Goal: Information Seeking & Learning: Get advice/opinions

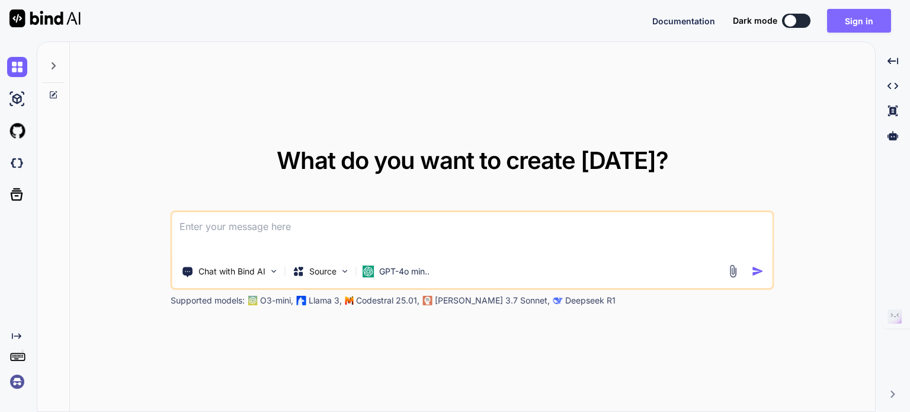
click at [862, 30] on button "Sign in" at bounding box center [859, 21] width 64 height 24
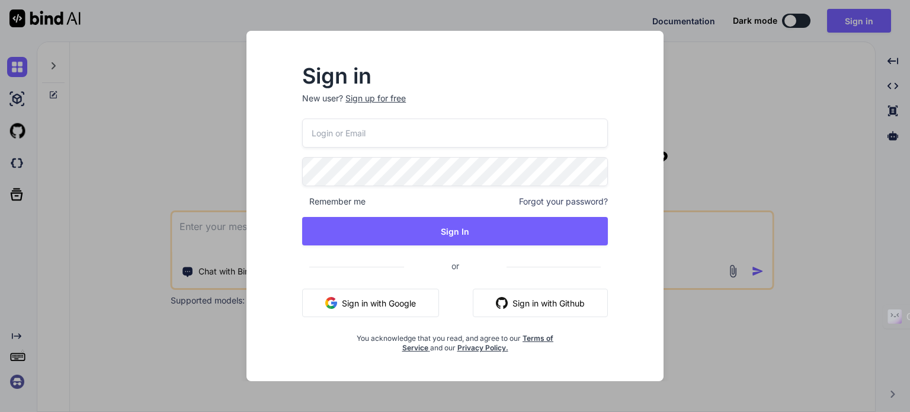
click at [545, 136] on input "email" at bounding box center [455, 132] width 306 height 29
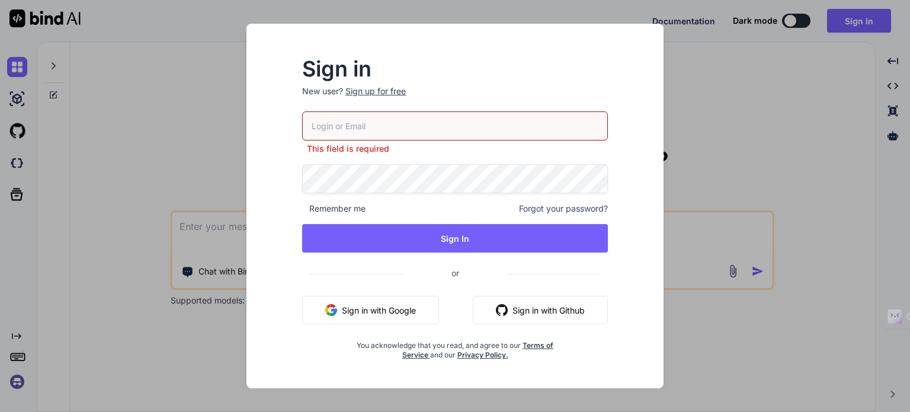
paste input "Vgongroup123"
drag, startPoint x: 384, startPoint y: 125, endPoint x: 293, endPoint y: 142, distance: 92.7
click at [293, 142] on div "Sign in New user? Sign up for free Vgongroup123 Please enter a valid email id R…" at bounding box center [455, 209] width 344 height 300
paste input "[EMAIL_ADDRESS][DOMAIN_NAME]"
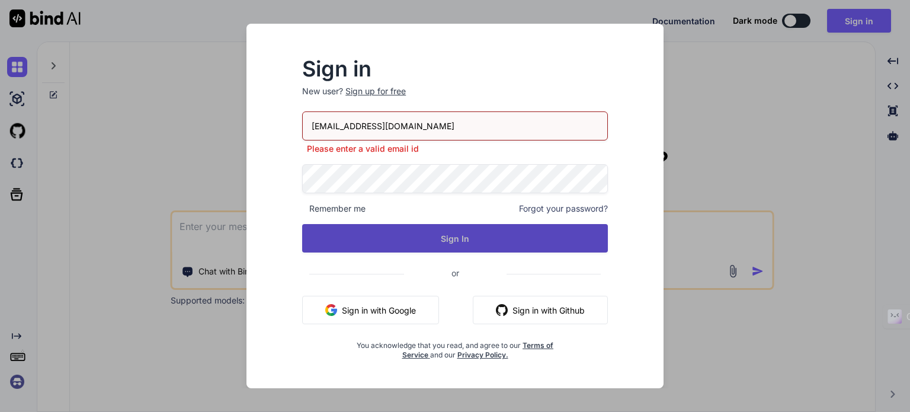
type input "[EMAIL_ADDRESS][DOMAIN_NAME]"
click at [475, 243] on button "Sign In" at bounding box center [455, 238] width 306 height 28
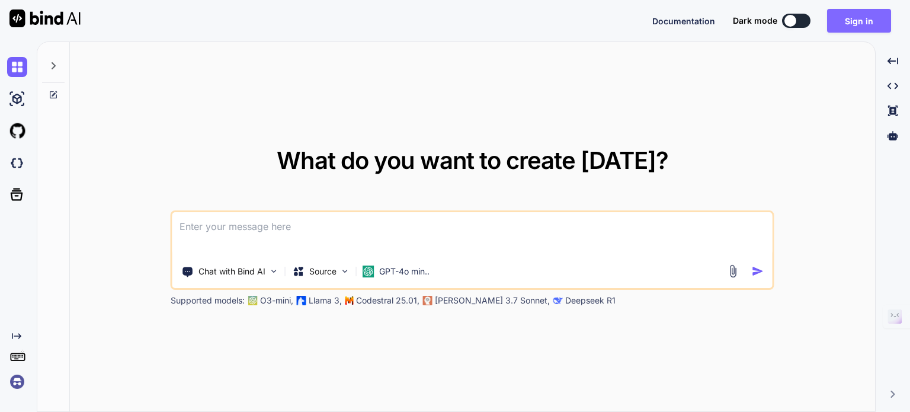
click at [863, 27] on button "Sign in" at bounding box center [859, 21] width 64 height 24
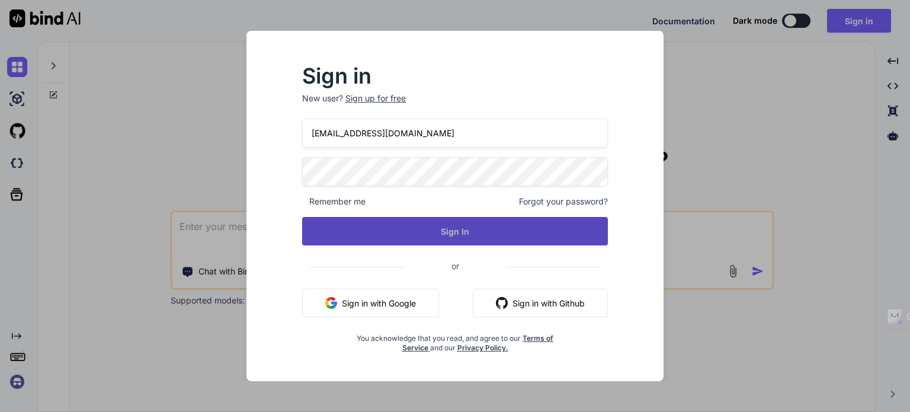
click at [483, 225] on button "Sign In" at bounding box center [455, 231] width 306 height 28
click at [519, 230] on button "Sign In" at bounding box center [455, 231] width 306 height 28
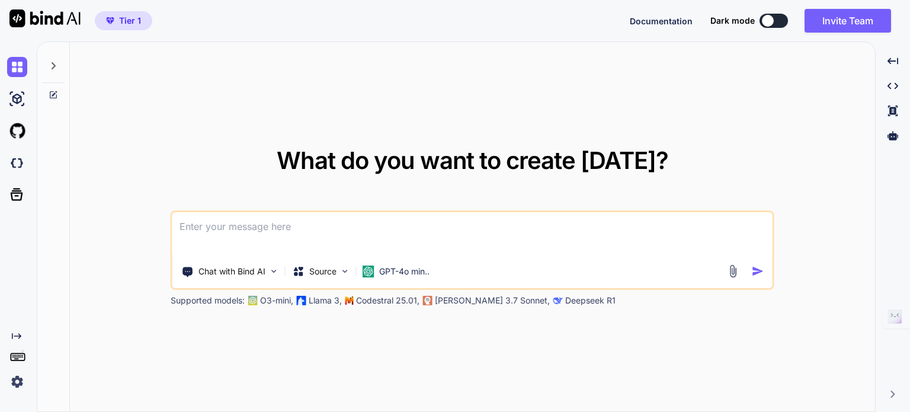
click at [141, 28] on button "Tier 1" at bounding box center [123, 20] width 57 height 19
click at [17, 387] on img at bounding box center [17, 381] width 20 height 20
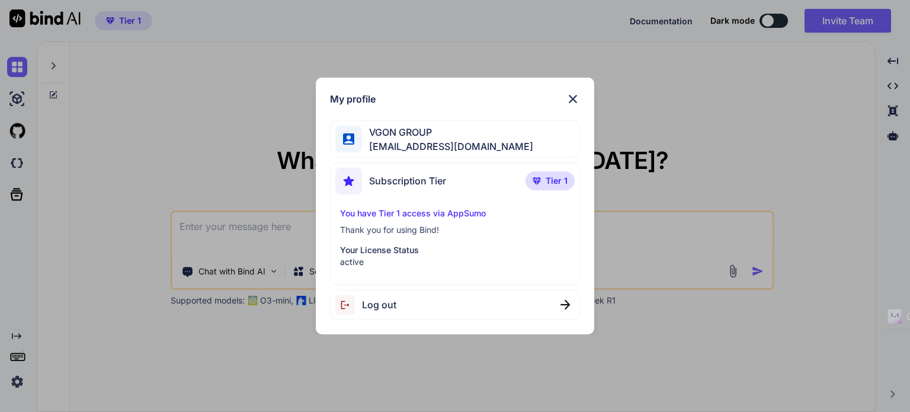
click at [561, 184] on span "Tier 1" at bounding box center [556, 181] width 22 height 12
click at [570, 101] on img at bounding box center [573, 99] width 14 height 14
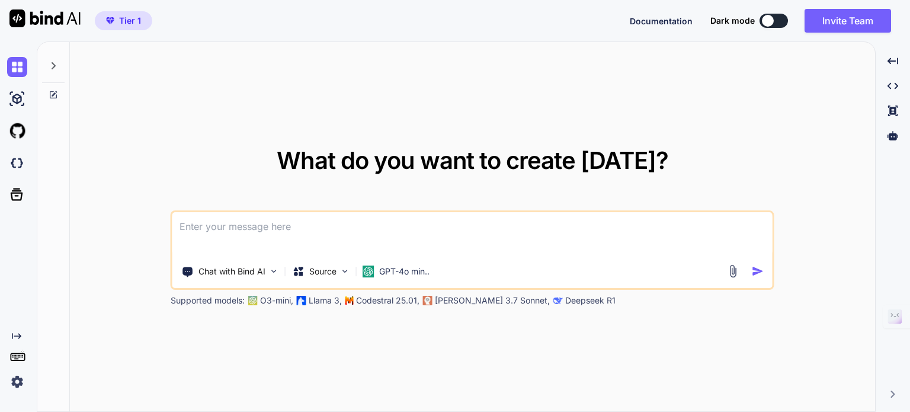
click at [59, 56] on div at bounding box center [53, 62] width 23 height 41
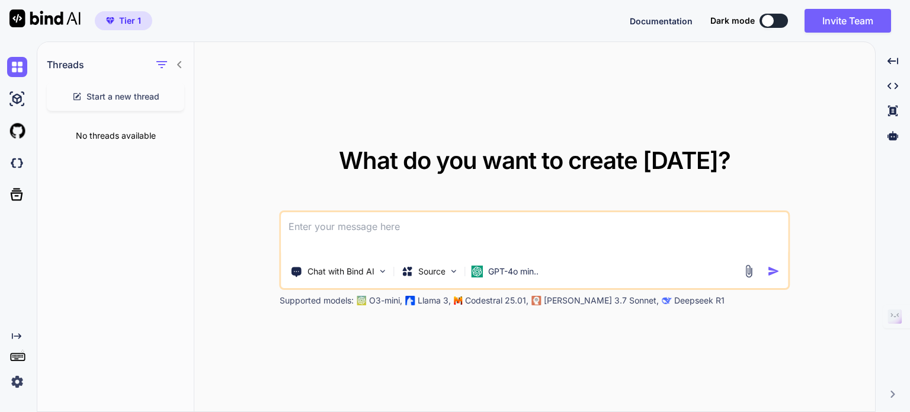
click at [260, 118] on div "What do you want to create [DATE]? Chat with Bind AI Source GPT-4o min.. Suppor…" at bounding box center [534, 227] width 681 height 370
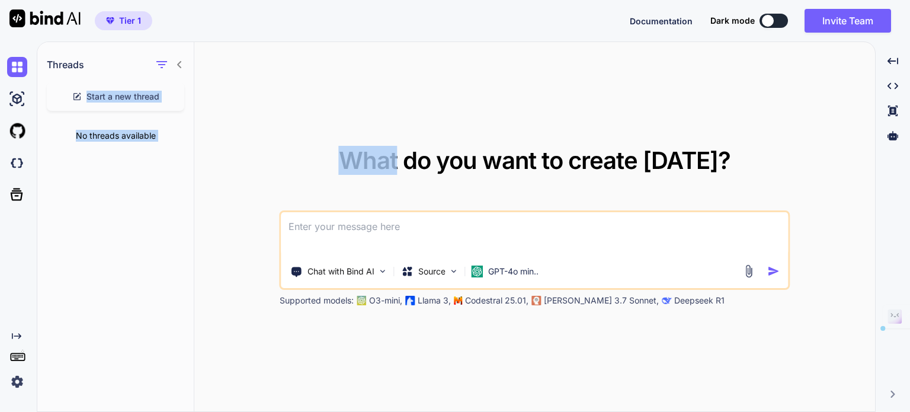
drag, startPoint x: 260, startPoint y: 118, endPoint x: 184, endPoint y: 63, distance: 93.7
click at [184, 63] on div "Threads Start a new thread No threads available What do you want to create [DAT…" at bounding box center [455, 227] width 837 height 370
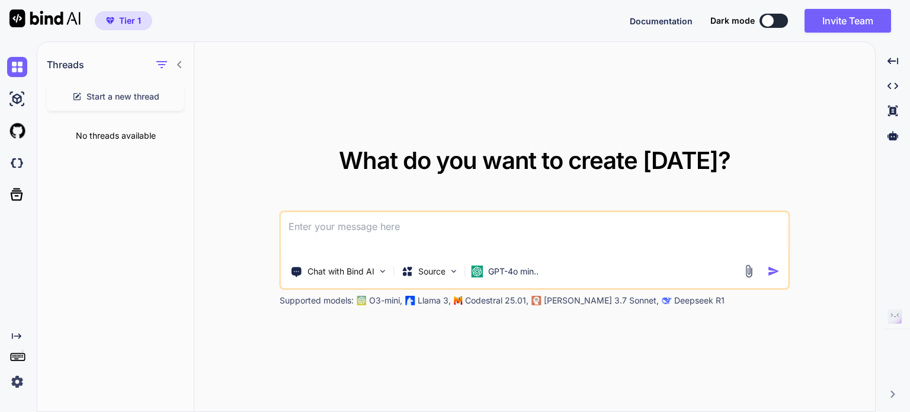
click at [182, 65] on div "Threads" at bounding box center [115, 62] width 156 height 40
click at [182, 65] on icon at bounding box center [179, 64] width 9 height 9
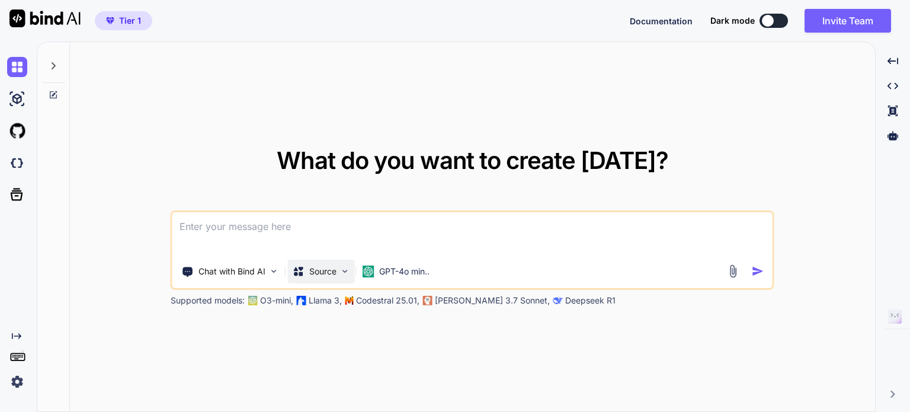
click at [346, 272] on img at bounding box center [345, 271] width 10 height 10
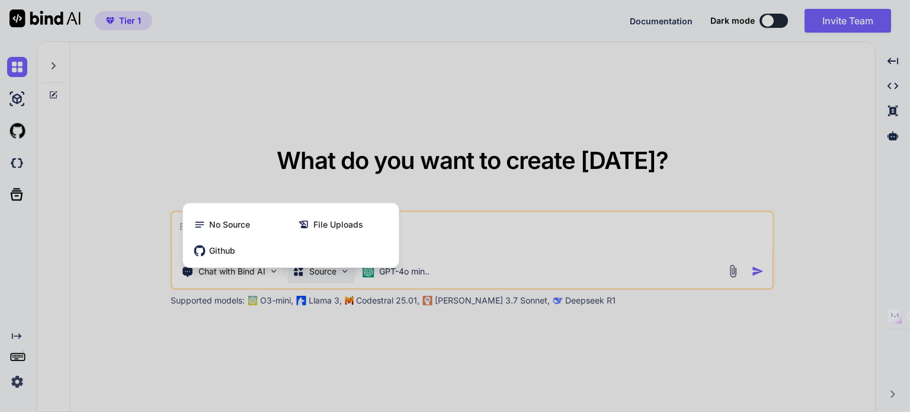
click at [498, 225] on div at bounding box center [455, 206] width 910 height 412
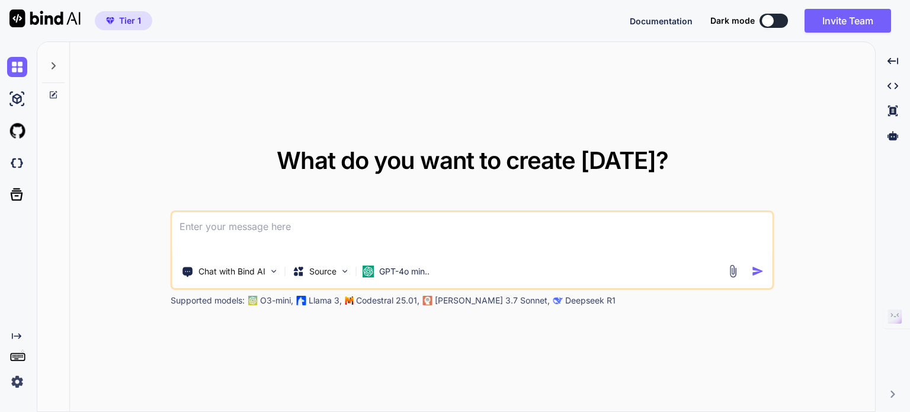
click at [484, 221] on textarea at bounding box center [472, 234] width 600 height 44
paste textarea "ROLE OF AMACR AND HMWCK AS IMMUNOHISTOCHEMICAL MARKERS IN IMPROVING DIGNOSTIC A…"
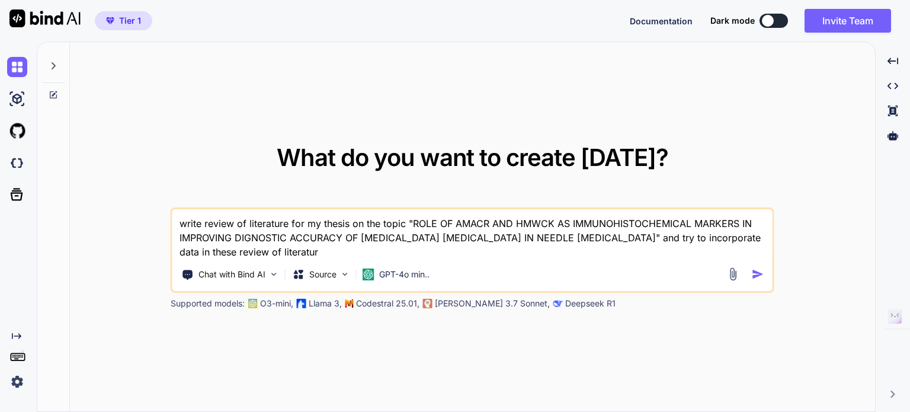
type textarea "write review of literature for my thesis on the topic "ROLE OF AMACR AND HMWCK …"
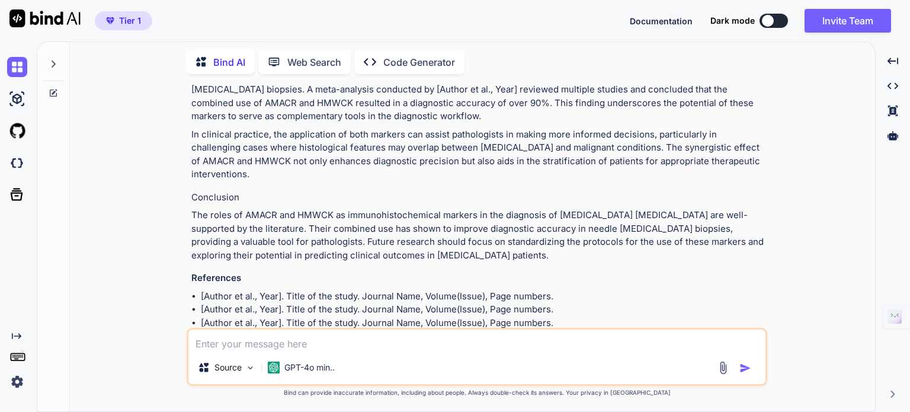
scroll to position [564, 0]
type textarea "use actual refernces"
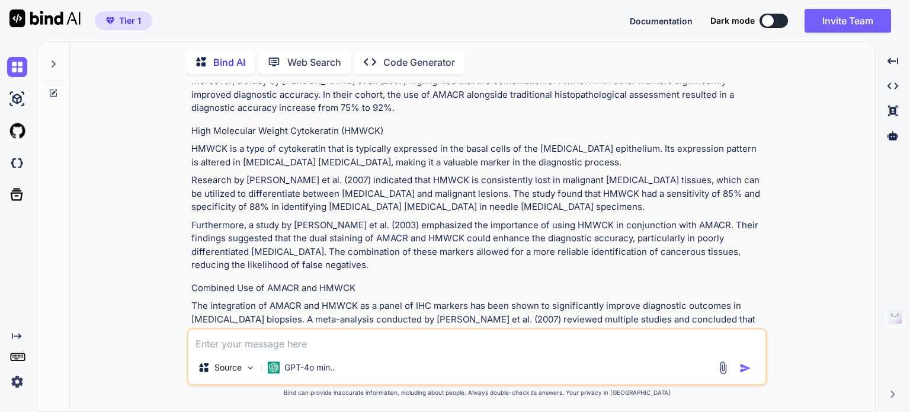
scroll to position [1191, 0]
click at [317, 374] on div "GPT-4o min.." at bounding box center [301, 367] width 76 height 24
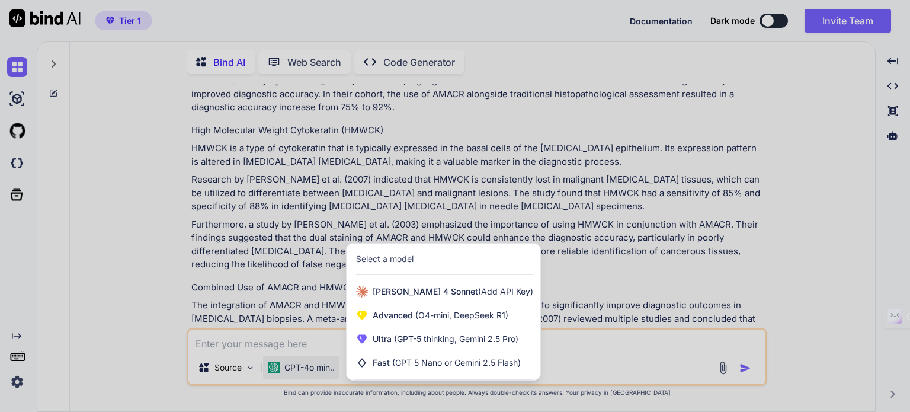
click at [597, 352] on div at bounding box center [455, 206] width 910 height 412
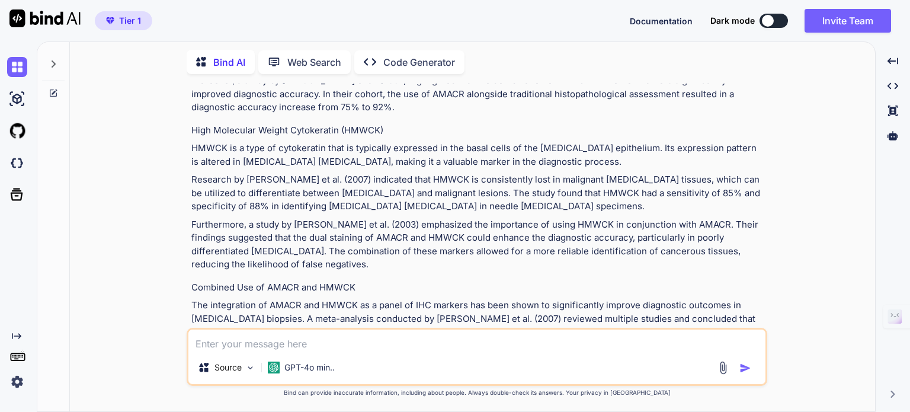
scroll to position [1420, 0]
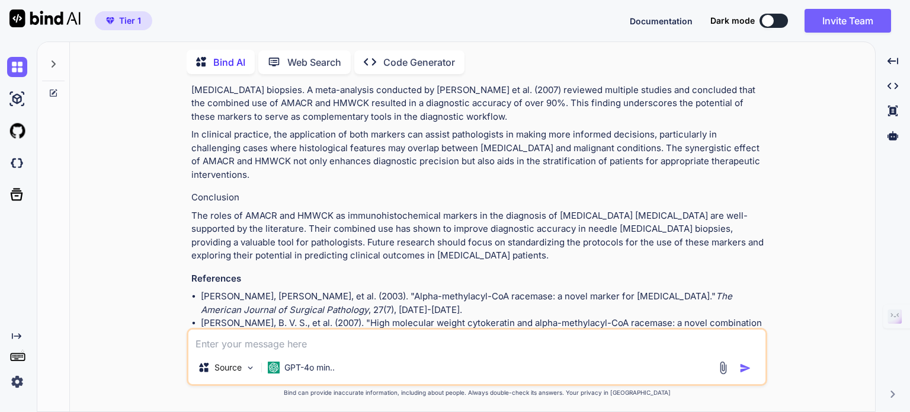
click at [52, 59] on icon at bounding box center [53, 63] width 9 height 9
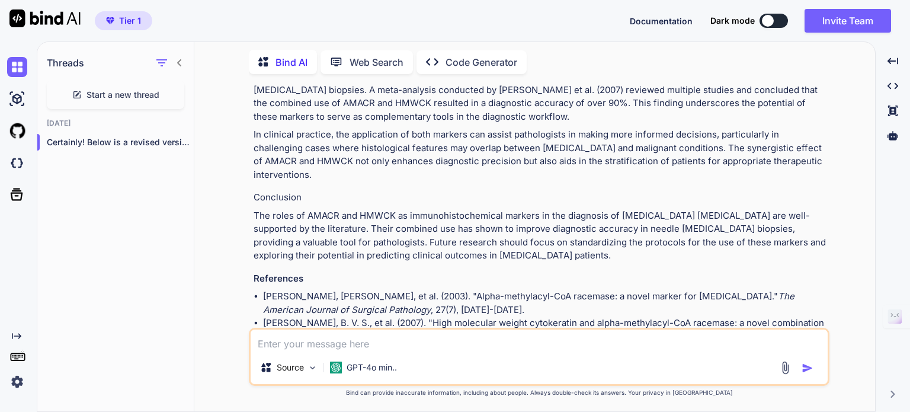
click at [94, 90] on span "Start a new thread" at bounding box center [122, 95] width 73 height 12
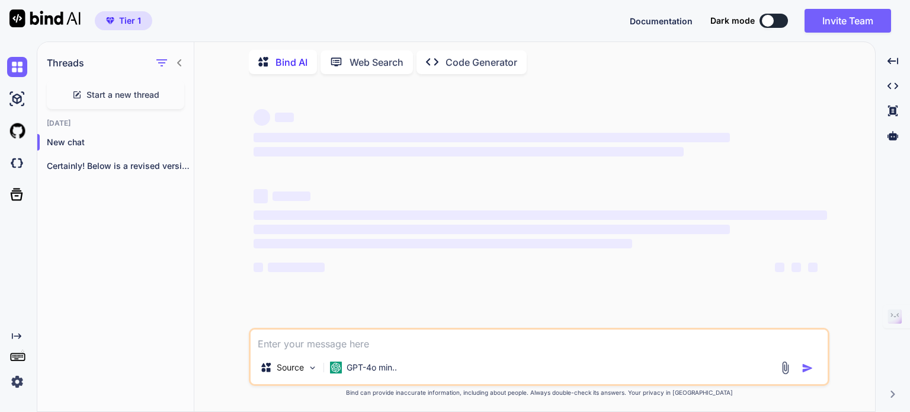
scroll to position [0, 0]
click at [782, 374] on img at bounding box center [785, 368] width 14 height 14
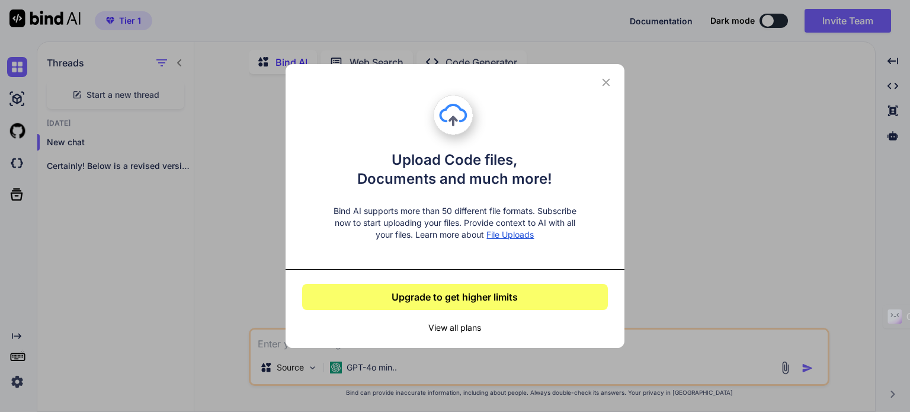
click at [614, 85] on div "Upload Code files, Documents and much more! Bind AI supports more than 50 diffe…" at bounding box center [454, 206] width 339 height 284
click at [602, 85] on icon at bounding box center [605, 82] width 13 height 13
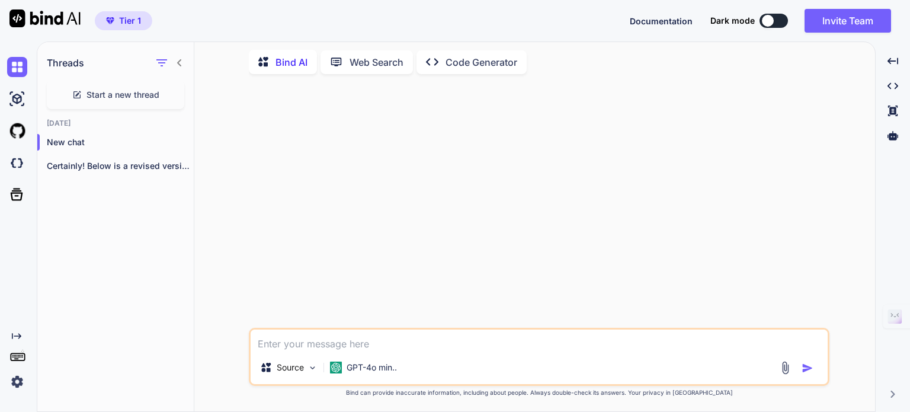
click at [786, 360] on div "Source GPT-4o min.." at bounding box center [539, 369] width 577 height 28
click at [786, 370] on img at bounding box center [785, 368] width 14 height 14
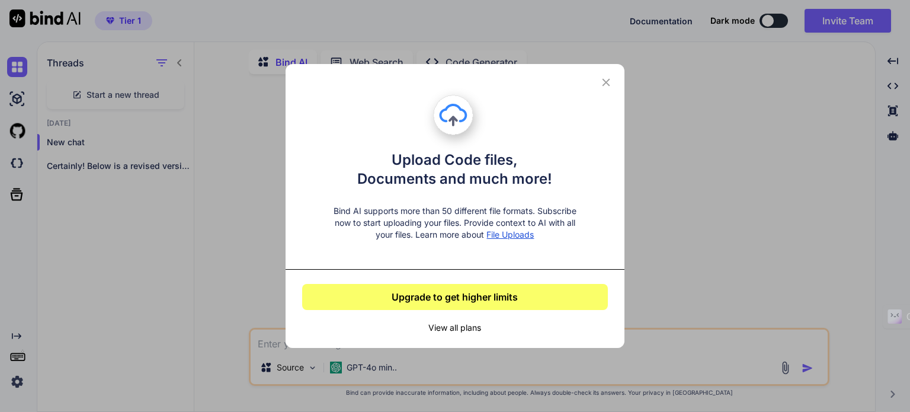
click at [786, 370] on div "Upload Code files, Documents and much more! Bind AI supports more than 50 diffe…" at bounding box center [455, 206] width 910 height 412
